Goal: Task Accomplishment & Management: Manage account settings

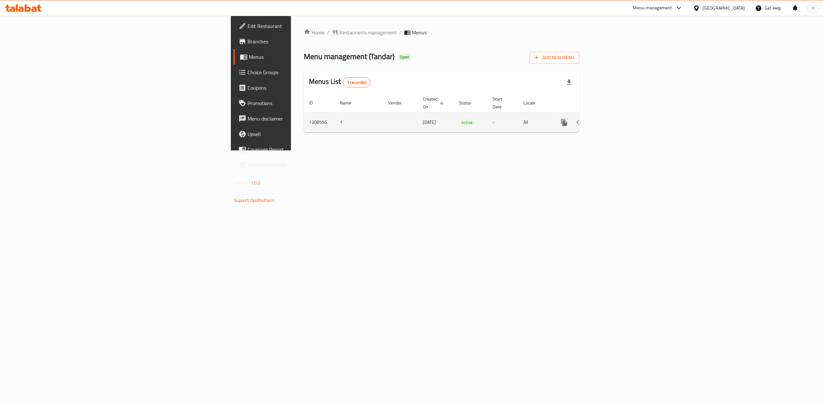
click at [614, 119] on icon "enhanced table" at bounding box center [611, 123] width 8 height 8
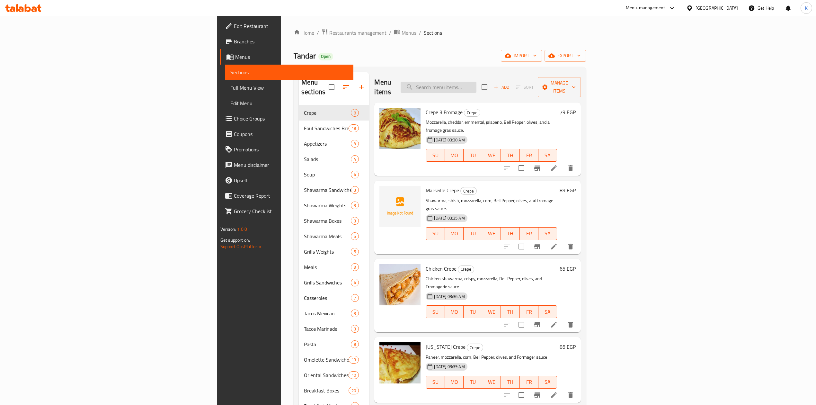
click at [477, 84] on input "search" at bounding box center [439, 87] width 76 height 11
paste input "Chicken Shawarma Meal"
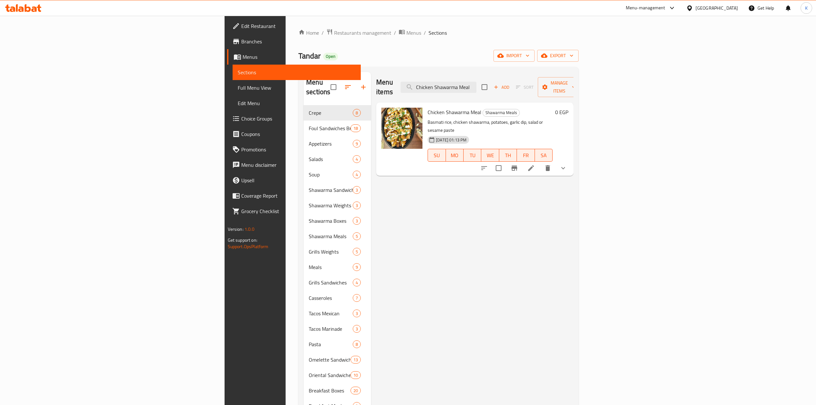
type input "Chicken Shawarma Meal"
click at [534, 165] on icon at bounding box center [531, 168] width 6 height 6
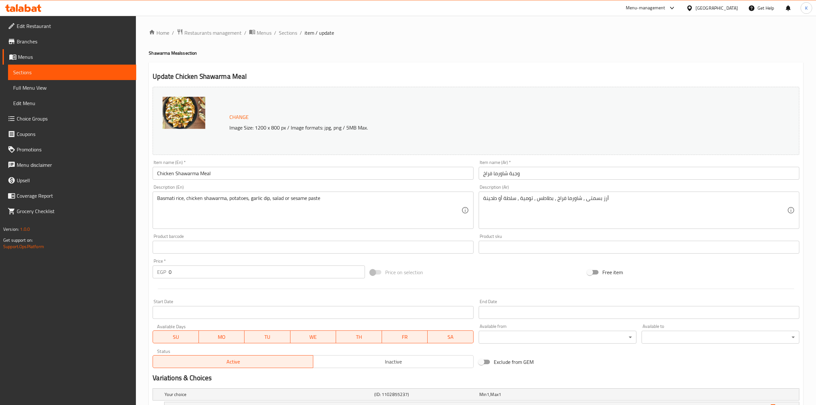
click at [184, 174] on input "Chicken Shawarma Meal" at bounding box center [313, 173] width 321 height 13
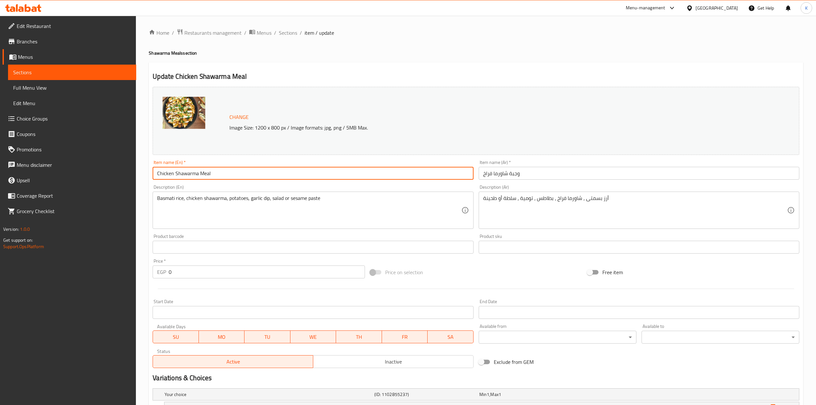
click at [184, 174] on input "Chicken Shawarma Meal" at bounding box center [313, 173] width 321 height 13
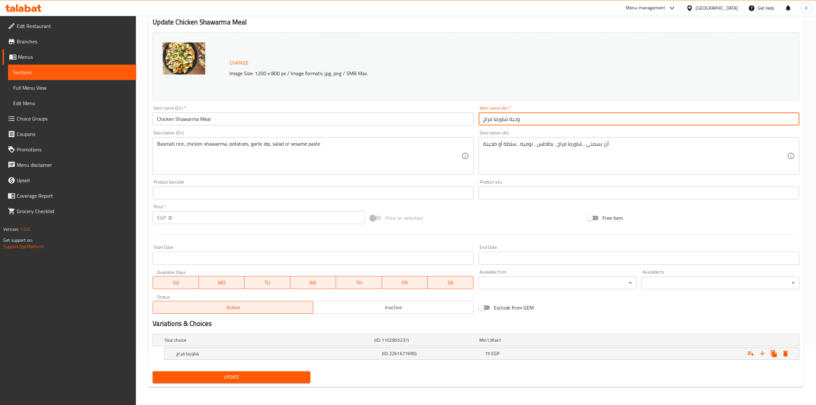
click at [499, 117] on input "وجبة شاورما فراخ" at bounding box center [639, 118] width 321 height 13
click at [583, 350] on div "75 EGP" at bounding box center [535, 353] width 100 height 6
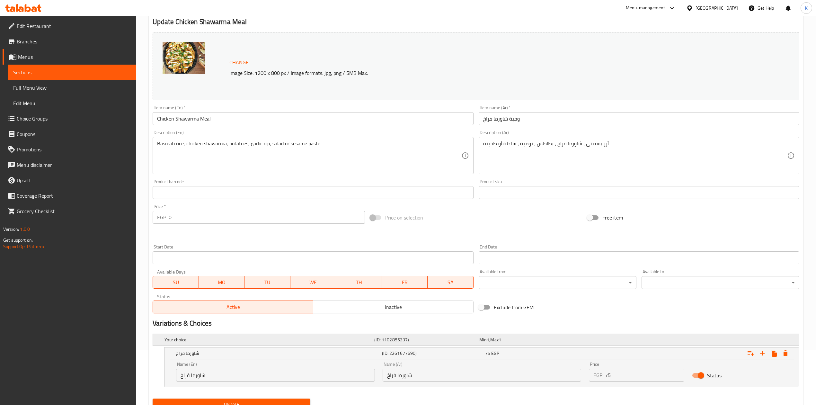
click at [564, 337] on div "Min 1 , Max 1" at bounding box center [531, 340] width 102 height 6
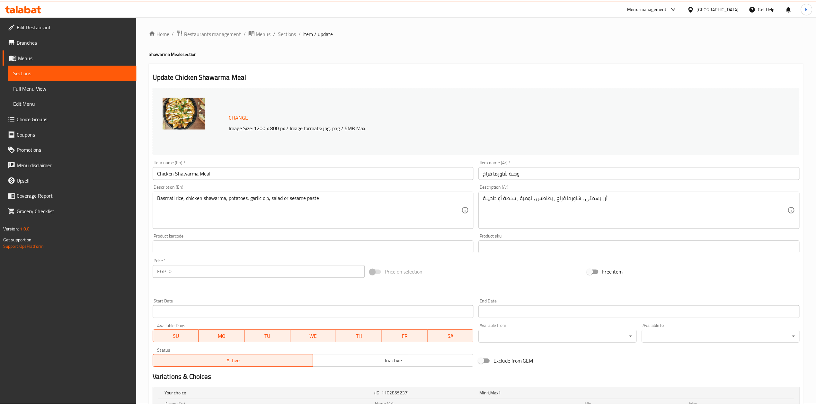
scroll to position [110, 0]
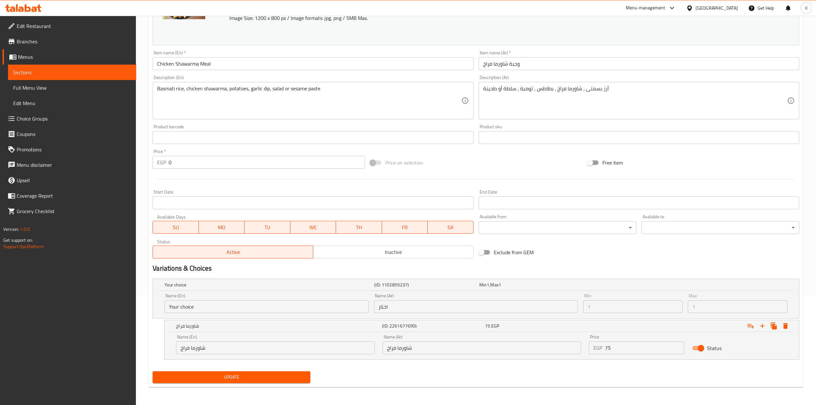
click at [195, 346] on input "شاورما فراخ" at bounding box center [275, 347] width 199 height 13
paste input "Chicken Shawerma"
type input "Chicken Shawerma"
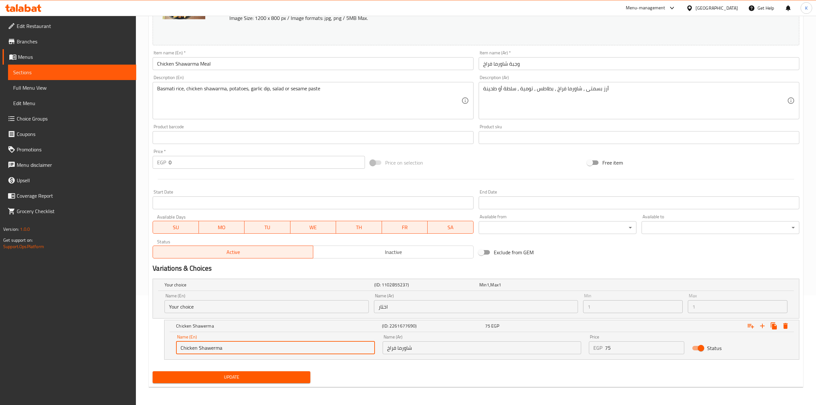
click at [260, 377] on span "Update" at bounding box center [232, 377] width 148 height 8
